Goal: Task Accomplishment & Management: Use online tool/utility

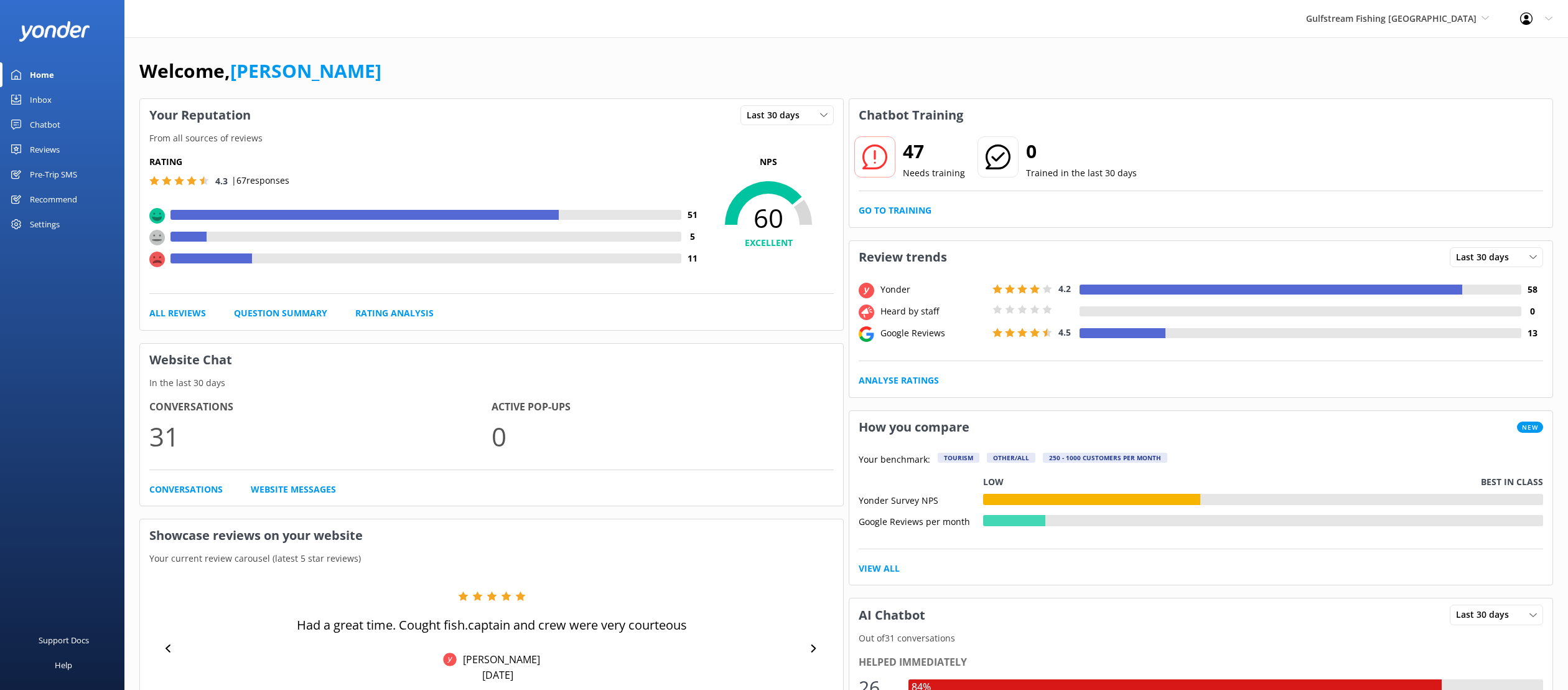
click at [46, 118] on div "Chatbot" at bounding box center [45, 125] width 31 height 25
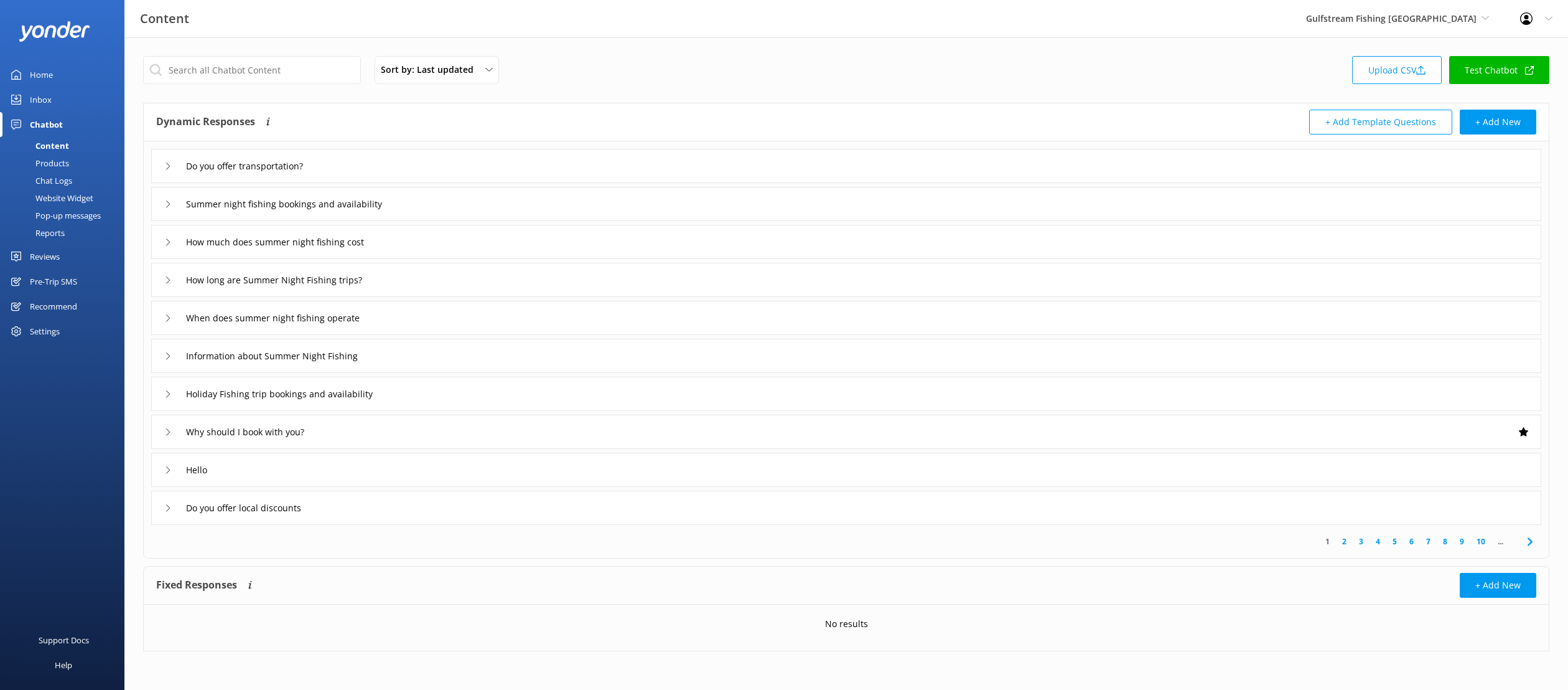
click at [58, 175] on div "Chat Logs" at bounding box center [39, 180] width 65 height 18
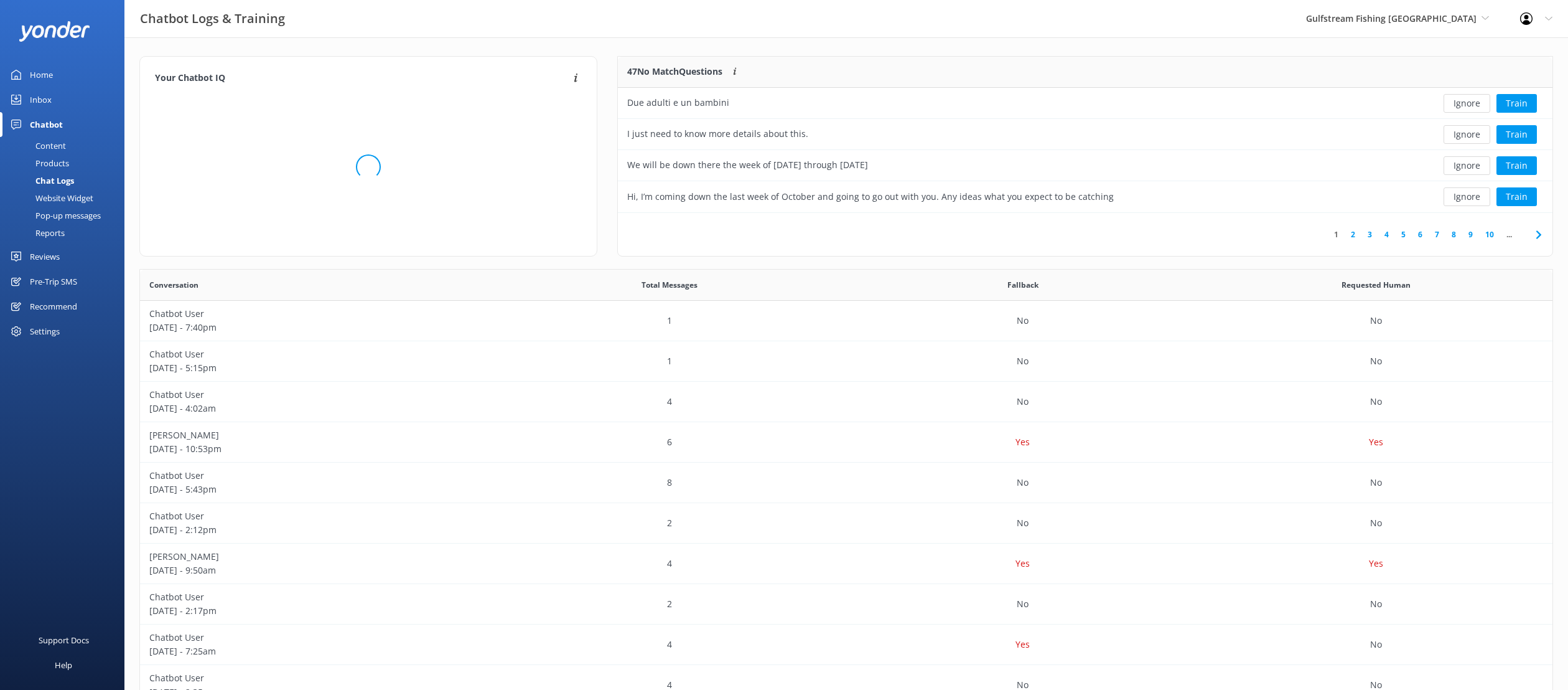
scroll to position [156, 934]
click at [1445, 27] on div "Gulfstream Fishing Key West Yonder Zipline Chad's River Rafting Chipper's Adven…" at bounding box center [1398, 19] width 214 height 37
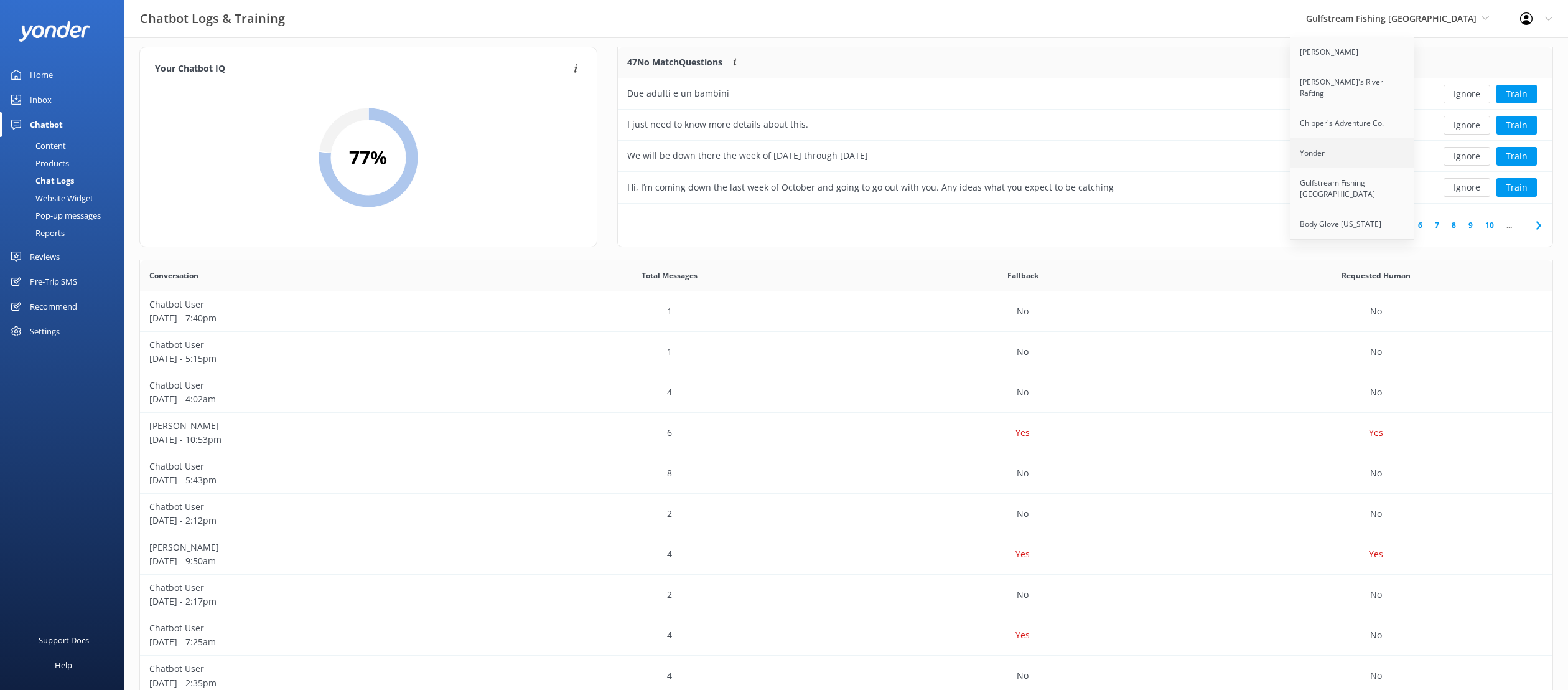
scroll to position [0, 0]
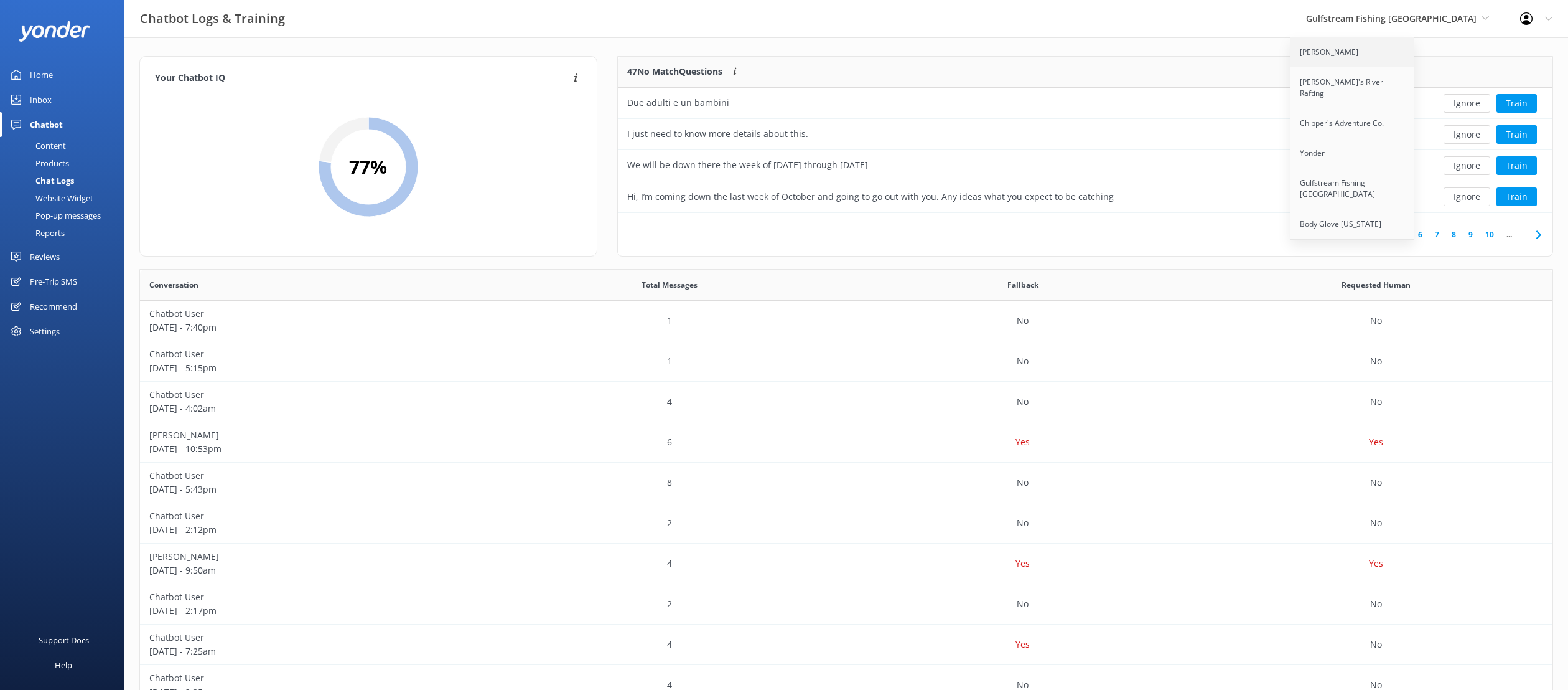
click at [1384, 58] on link "[PERSON_NAME]" at bounding box center [1353, 52] width 125 height 30
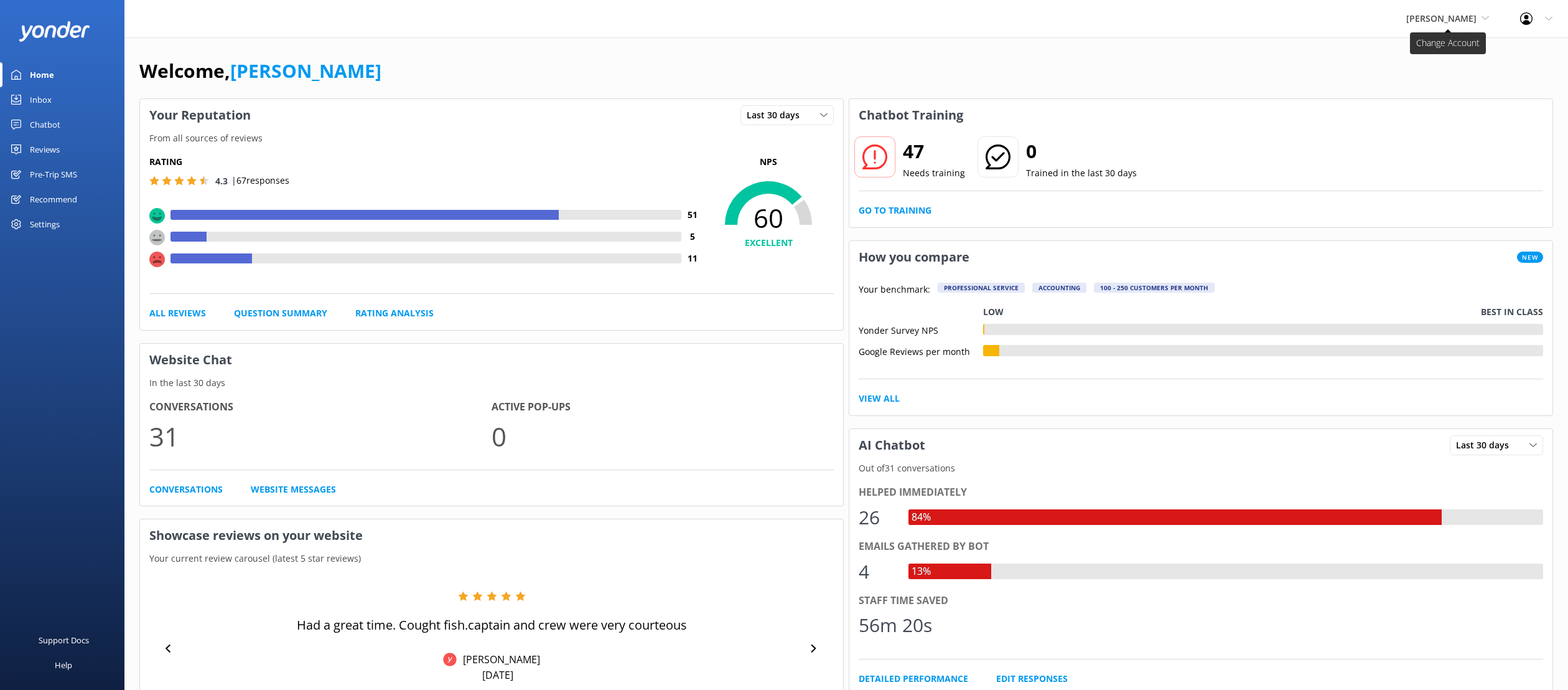
click at [1438, 20] on span "[PERSON_NAME]" at bounding box center [1441, 18] width 70 height 12
click at [1221, 60] on div "Welcome, Evan Tipton" at bounding box center [846, 77] width 1414 height 42
click at [51, 152] on div "Reviews" at bounding box center [45, 149] width 30 height 25
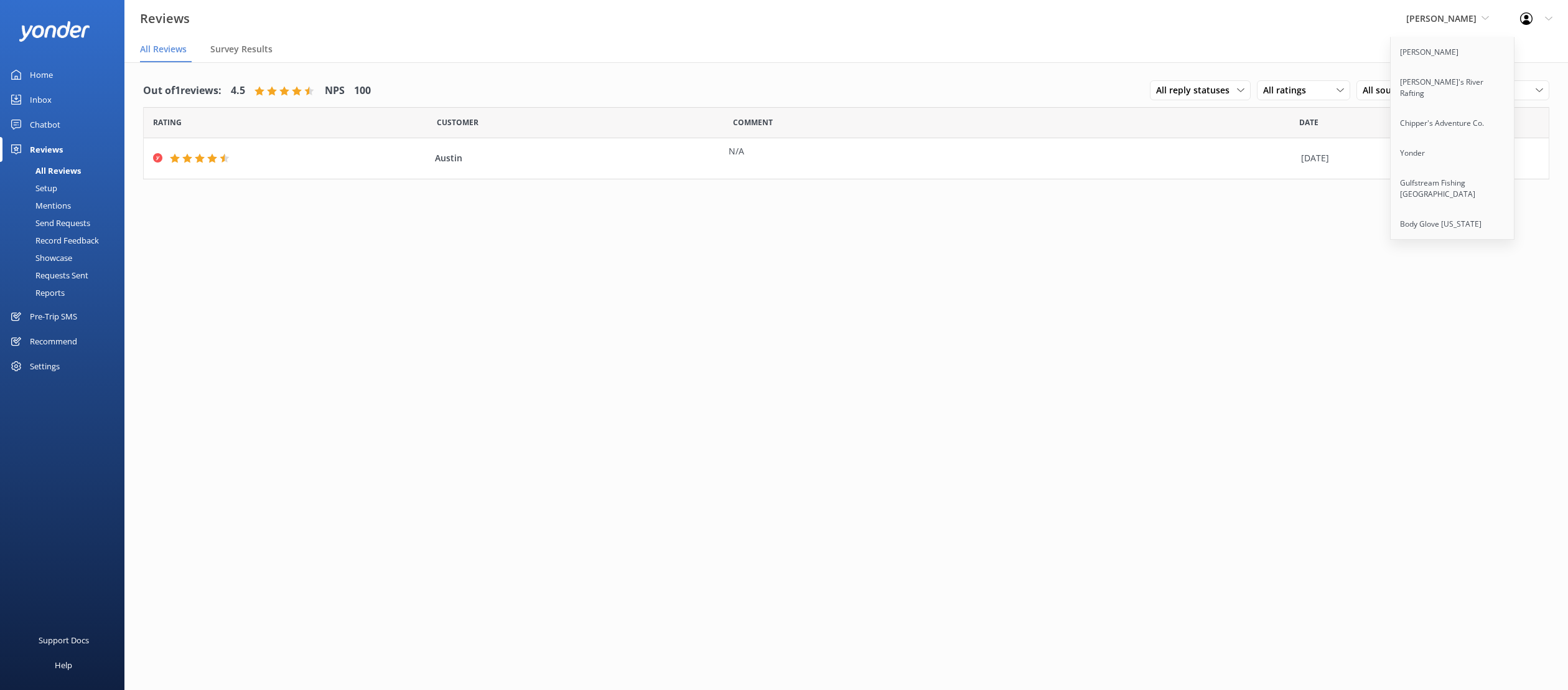
click at [55, 125] on div "Chatbot" at bounding box center [45, 125] width 31 height 25
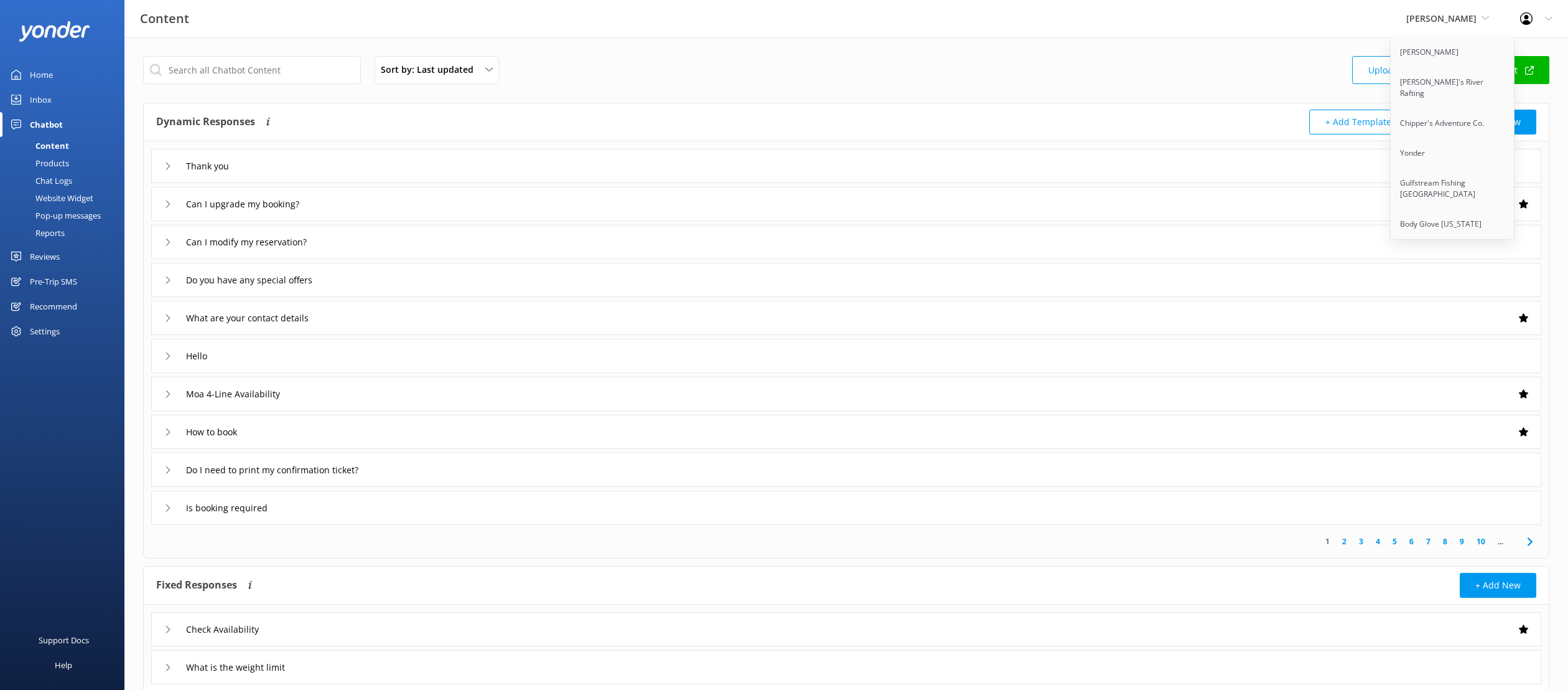
click at [60, 178] on div "Chat Logs" at bounding box center [39, 180] width 65 height 18
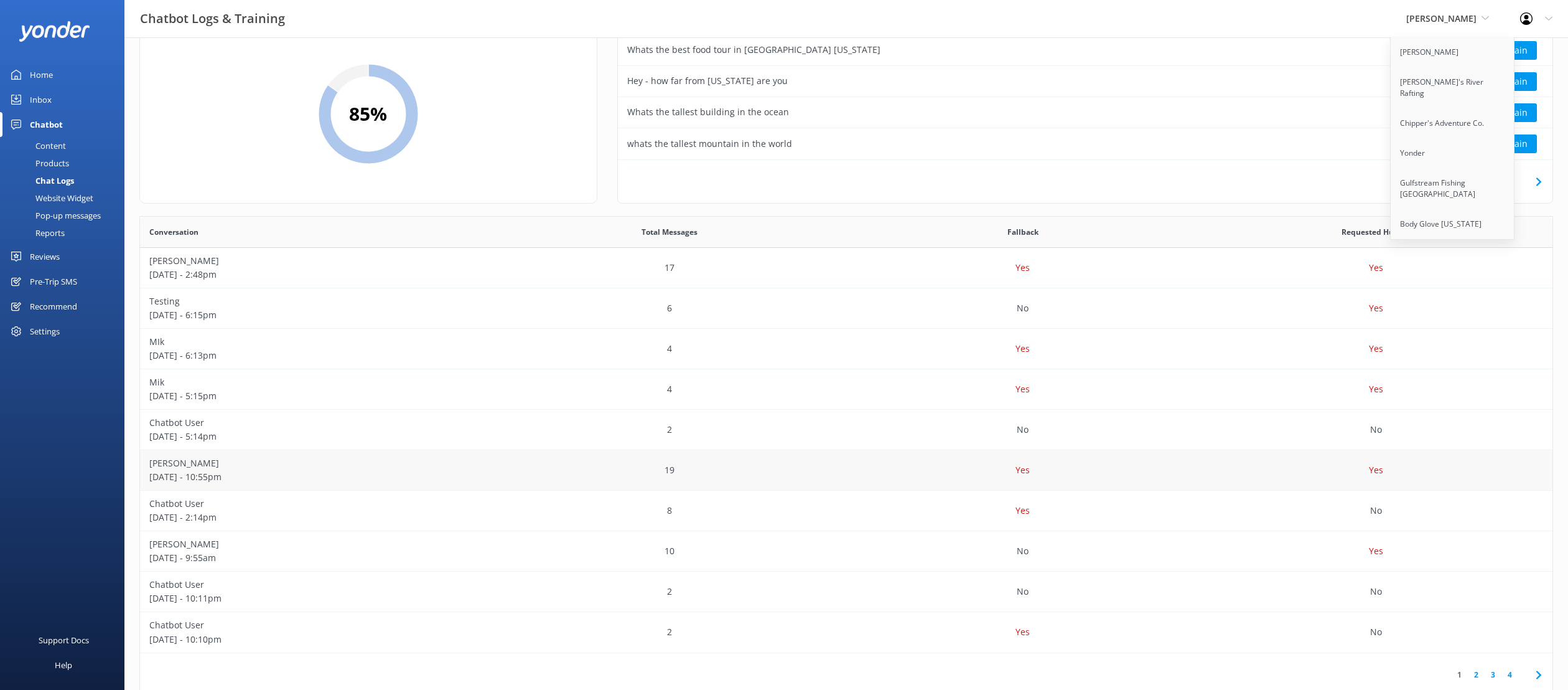
scroll to position [84, 0]
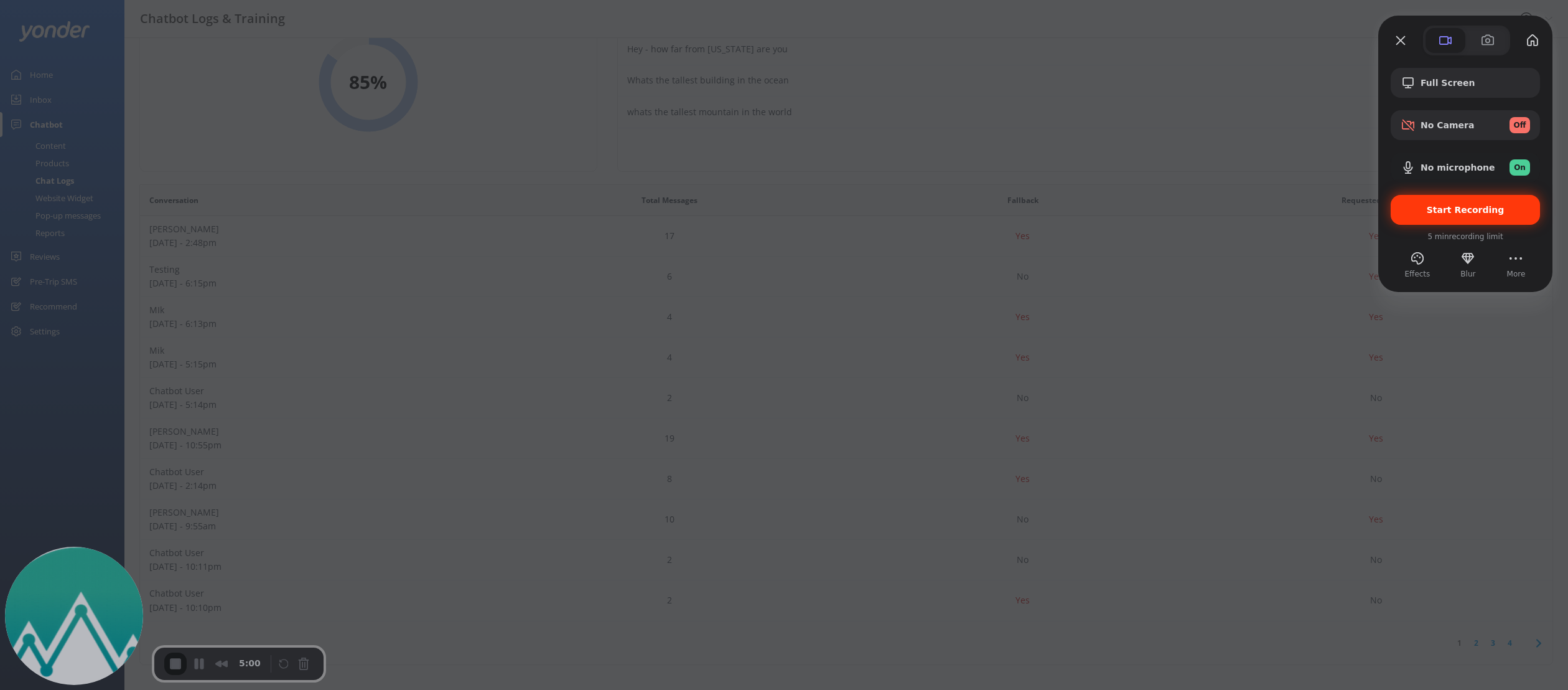
click at [1464, 214] on span "Start Recording" at bounding box center [1465, 210] width 78 height 10
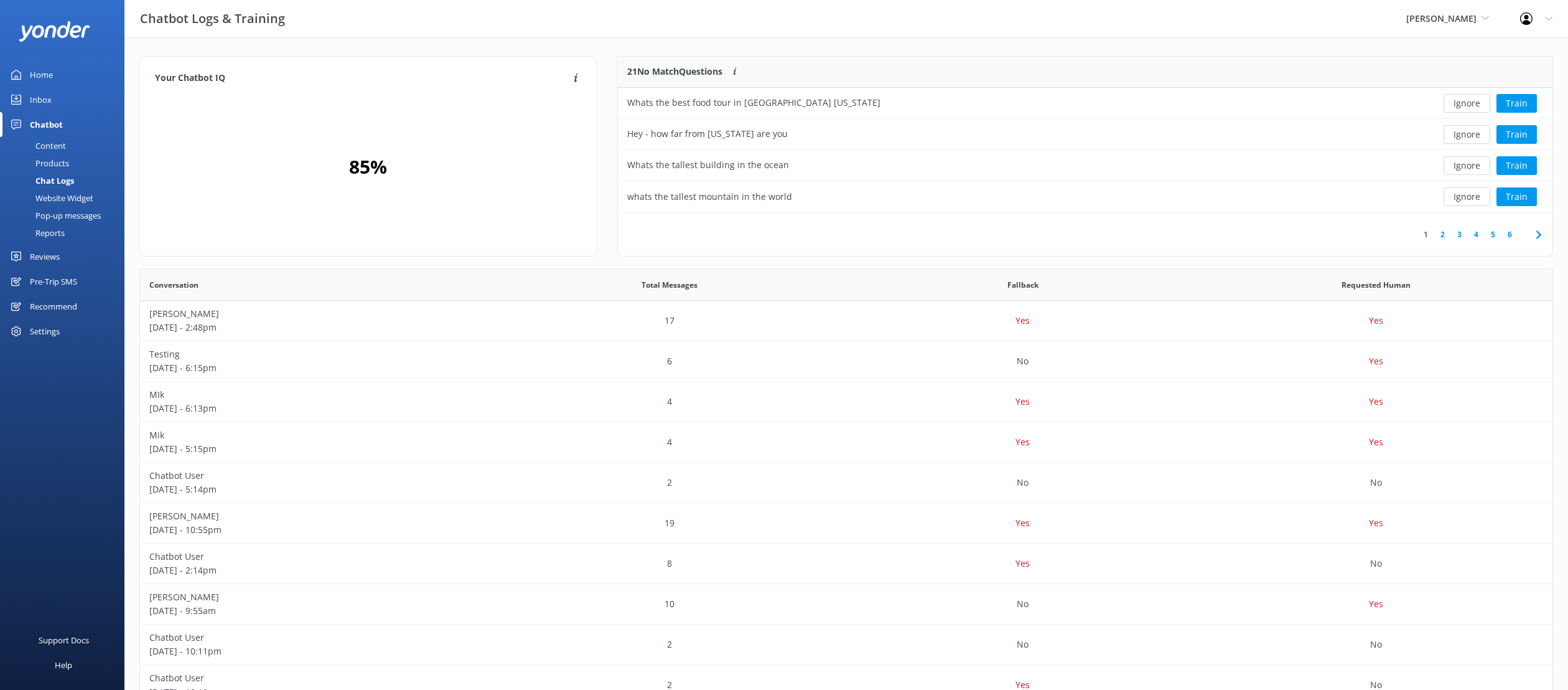
scroll to position [436, 1413]
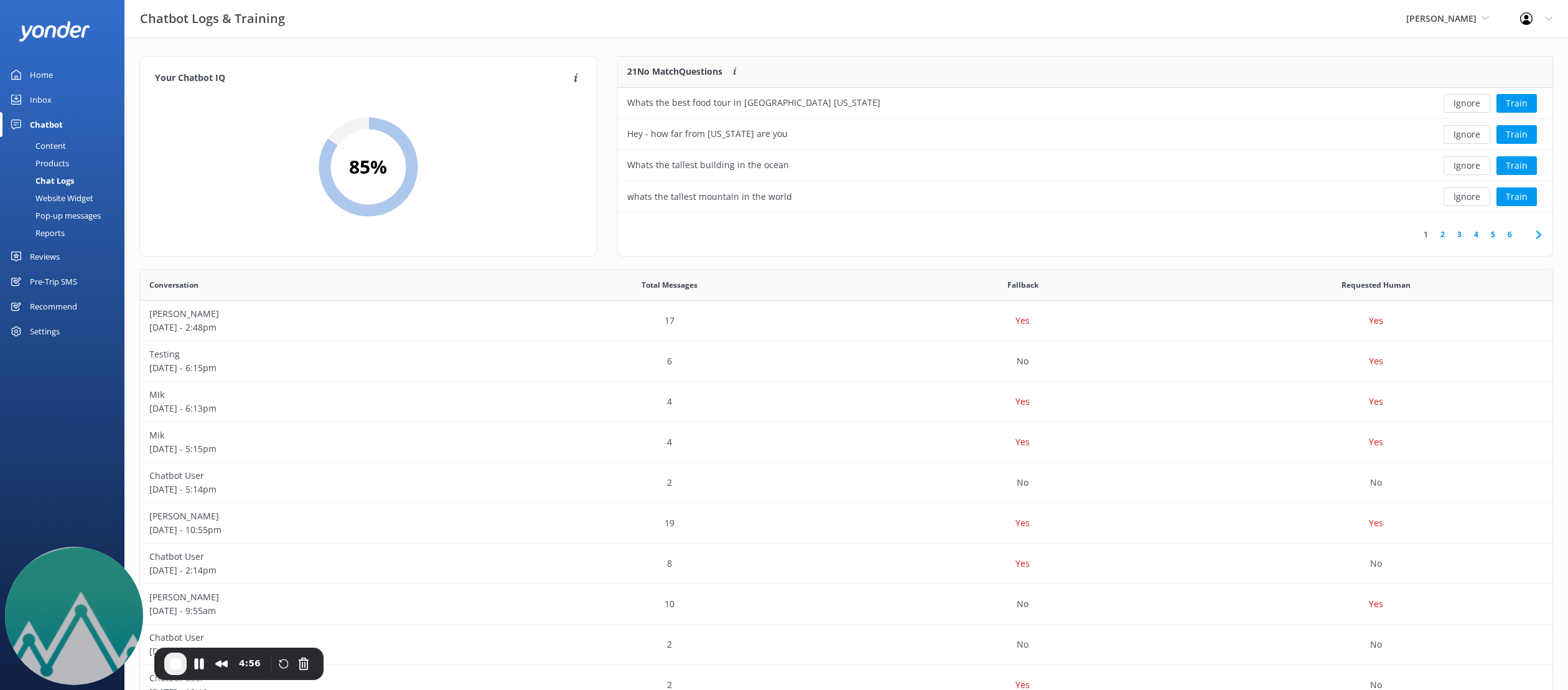
click at [1443, 232] on link "2" at bounding box center [1443, 234] width 17 height 12
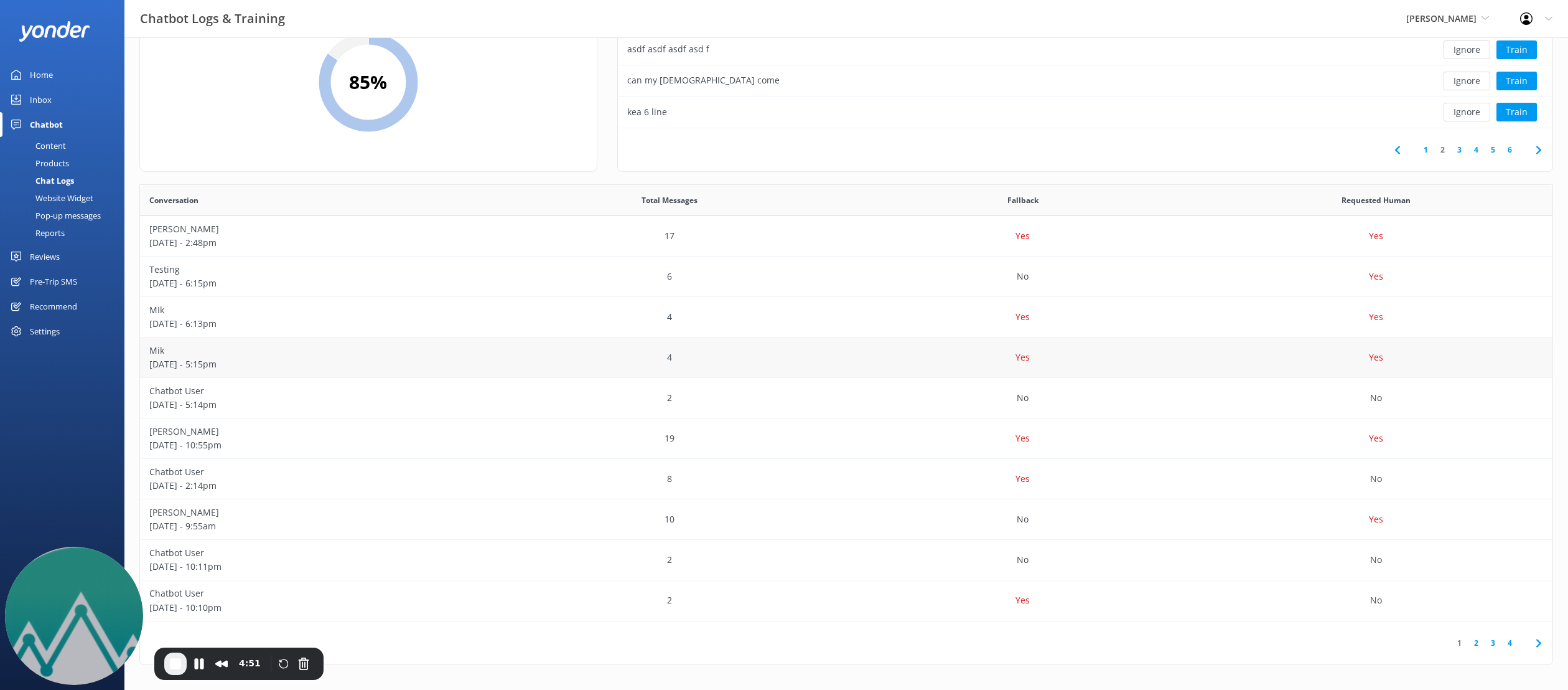
click at [680, 355] on div "4" at bounding box center [670, 357] width 354 height 40
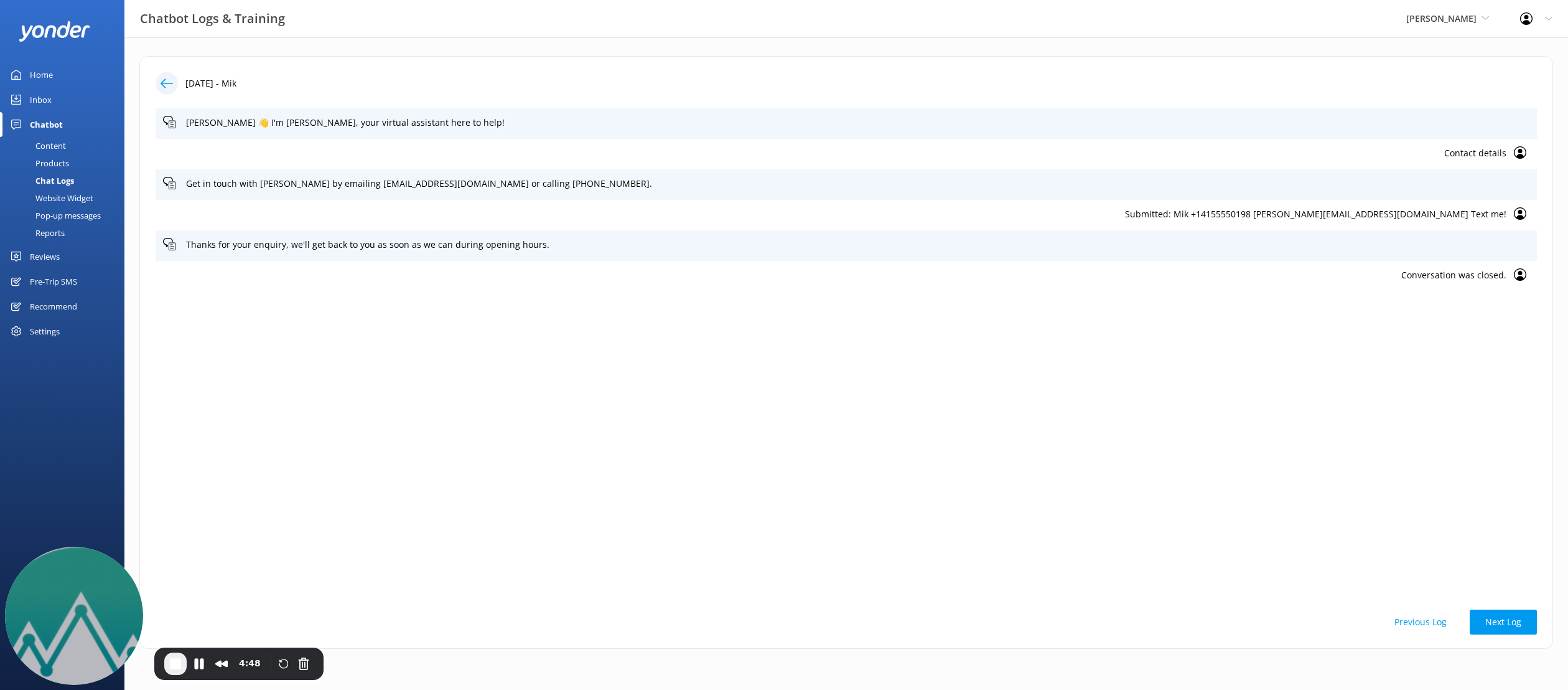
click at [165, 84] on icon at bounding box center [167, 82] width 12 height 12
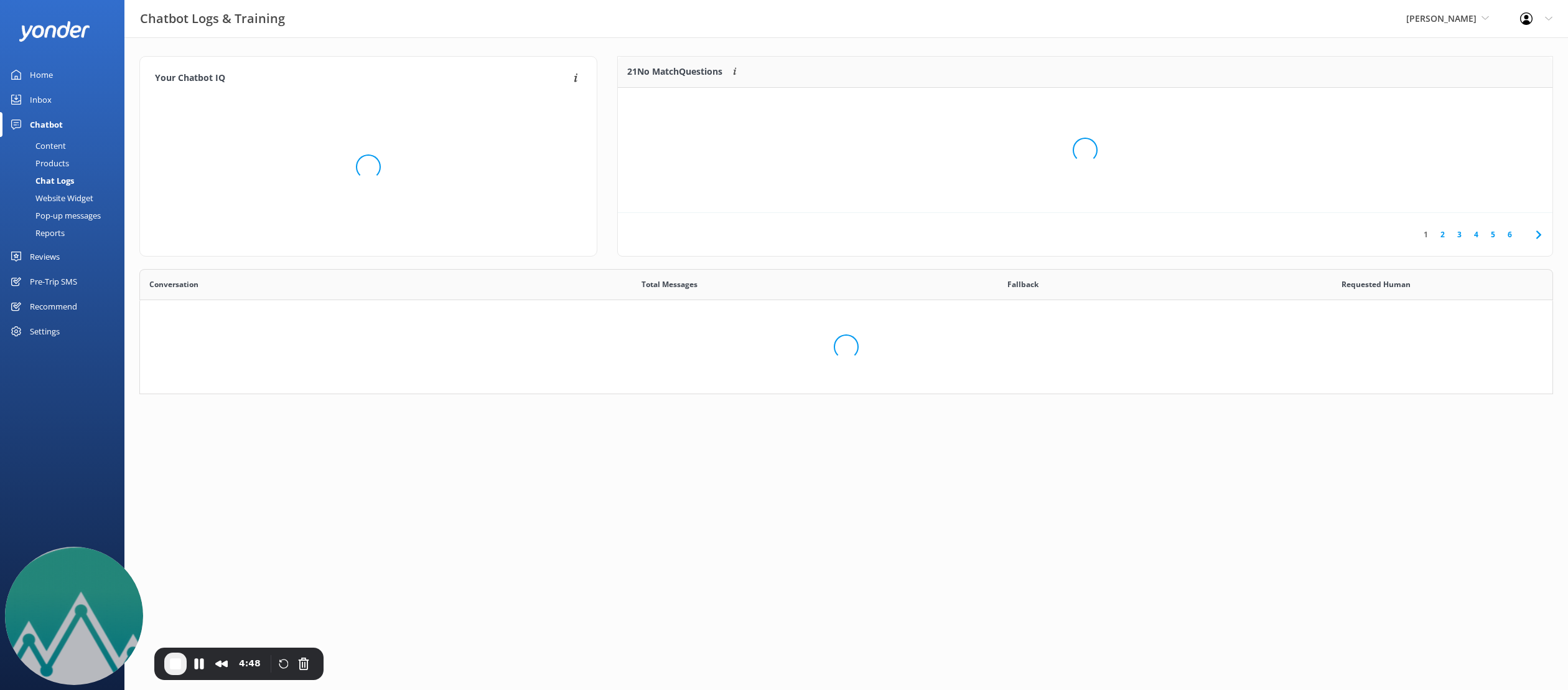
scroll to position [436, 1413]
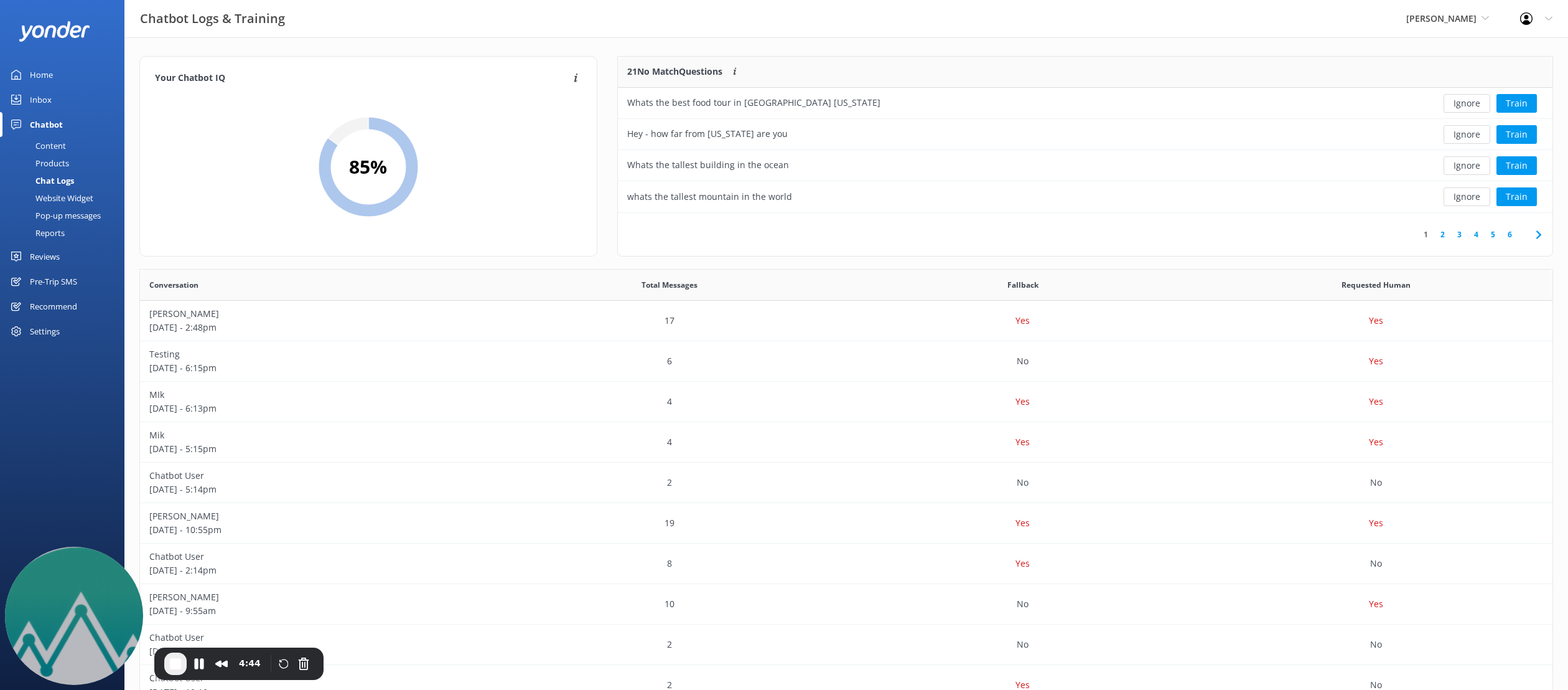
click at [1538, 237] on use at bounding box center [1538, 234] width 5 height 8
click at [749, 319] on div "17" at bounding box center [670, 320] width 354 height 40
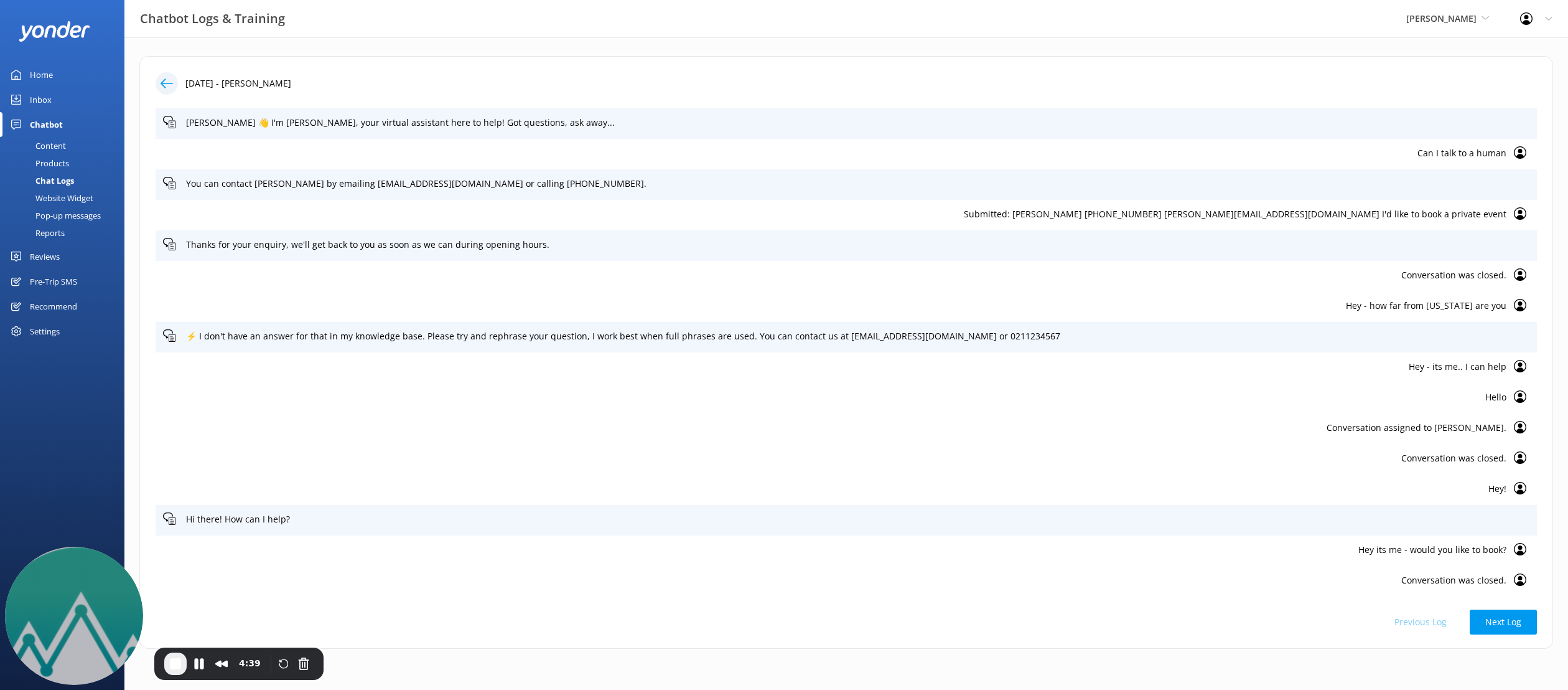
click at [168, 89] on icon at bounding box center [167, 82] width 12 height 12
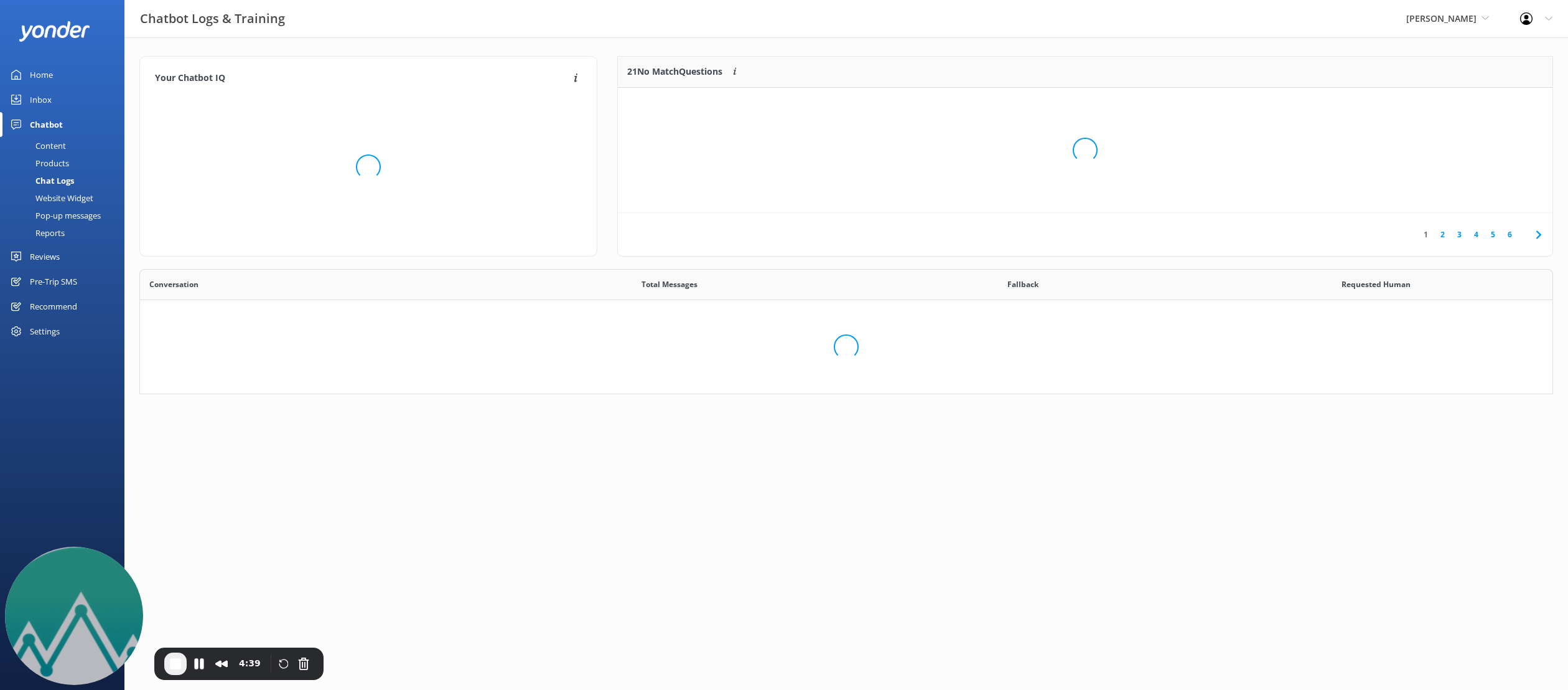
scroll to position [436, 1413]
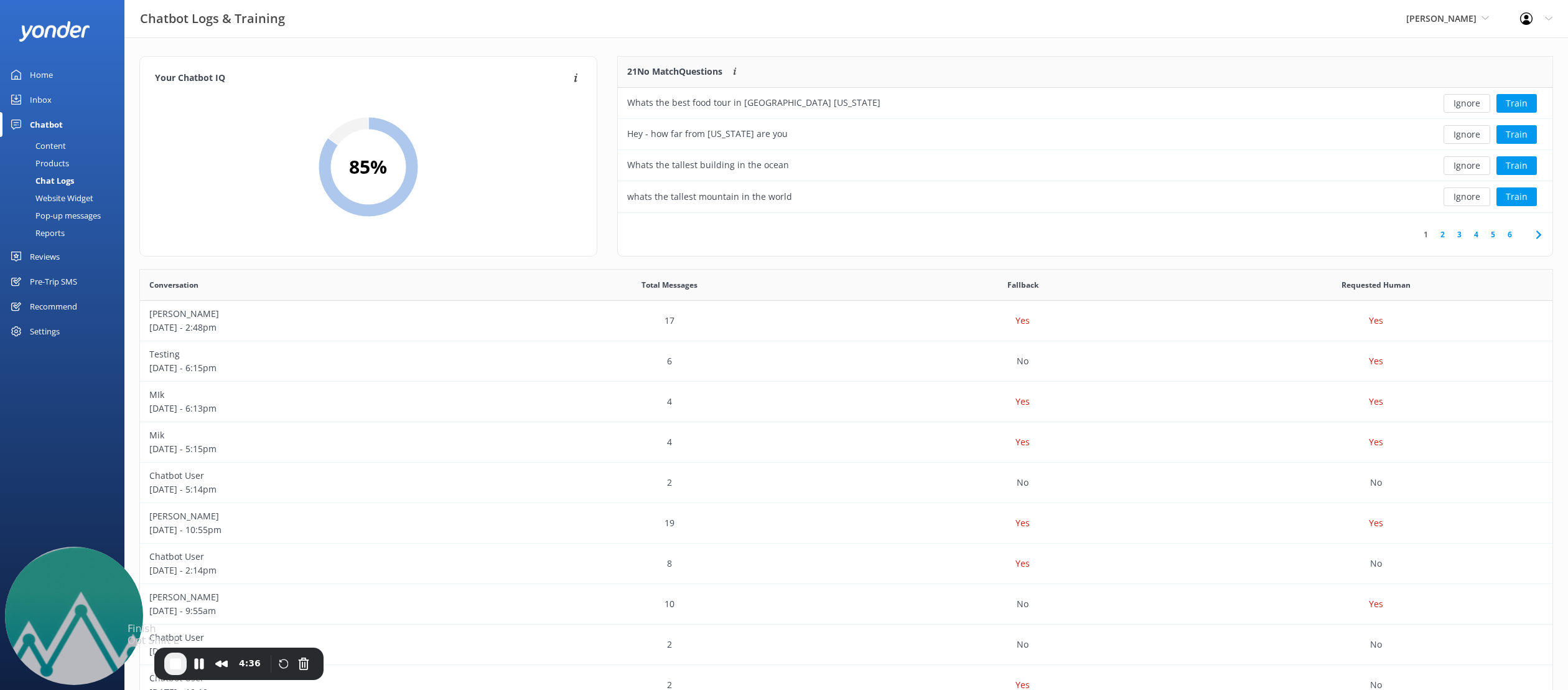
click at [171, 664] on span "End Recording" at bounding box center [175, 664] width 15 height 15
